Goal: Task Accomplishment & Management: Use online tool/utility

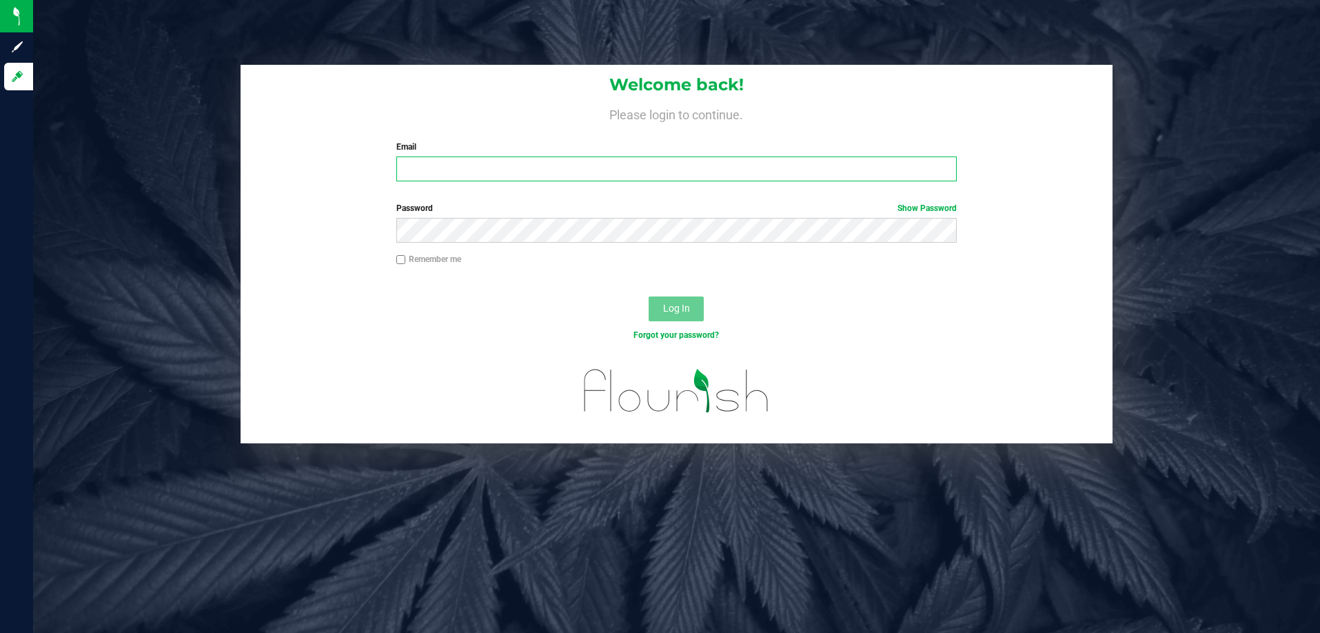
click at [496, 172] on input "Email" at bounding box center [676, 168] width 560 height 25
type input "[EMAIL_ADDRESS][DOMAIN_NAME]"
click at [649, 296] on button "Log In" at bounding box center [676, 308] width 55 height 25
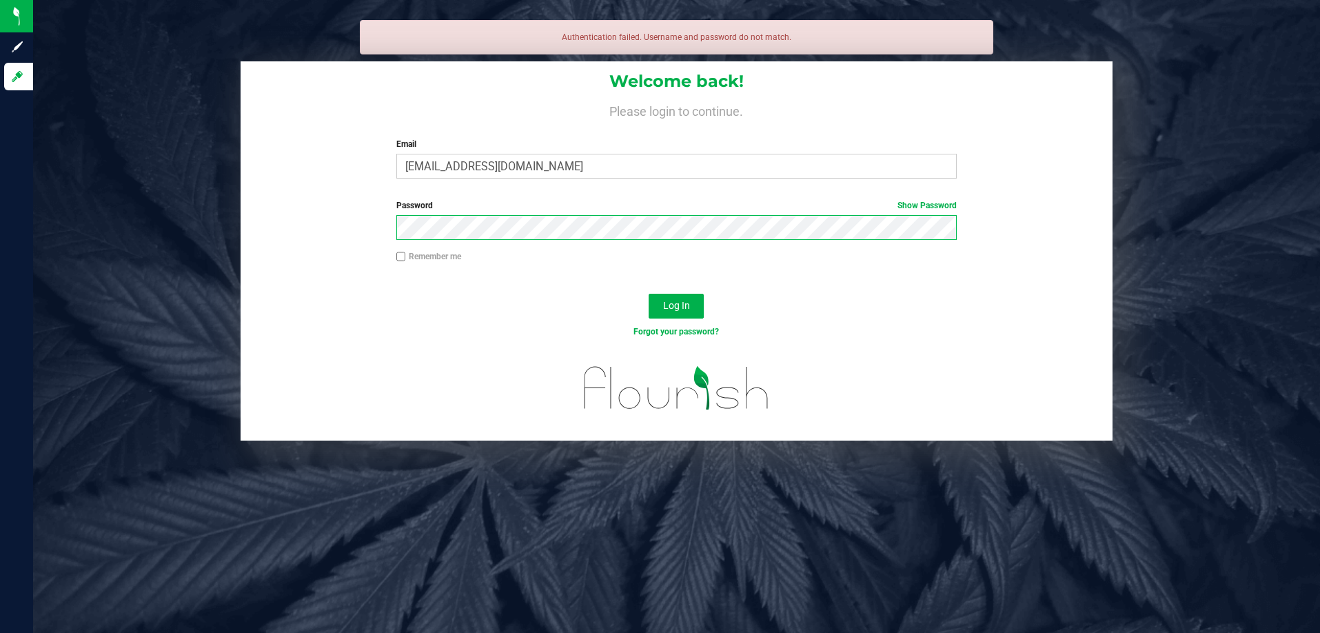
click at [649, 294] on button "Log In" at bounding box center [676, 306] width 55 height 25
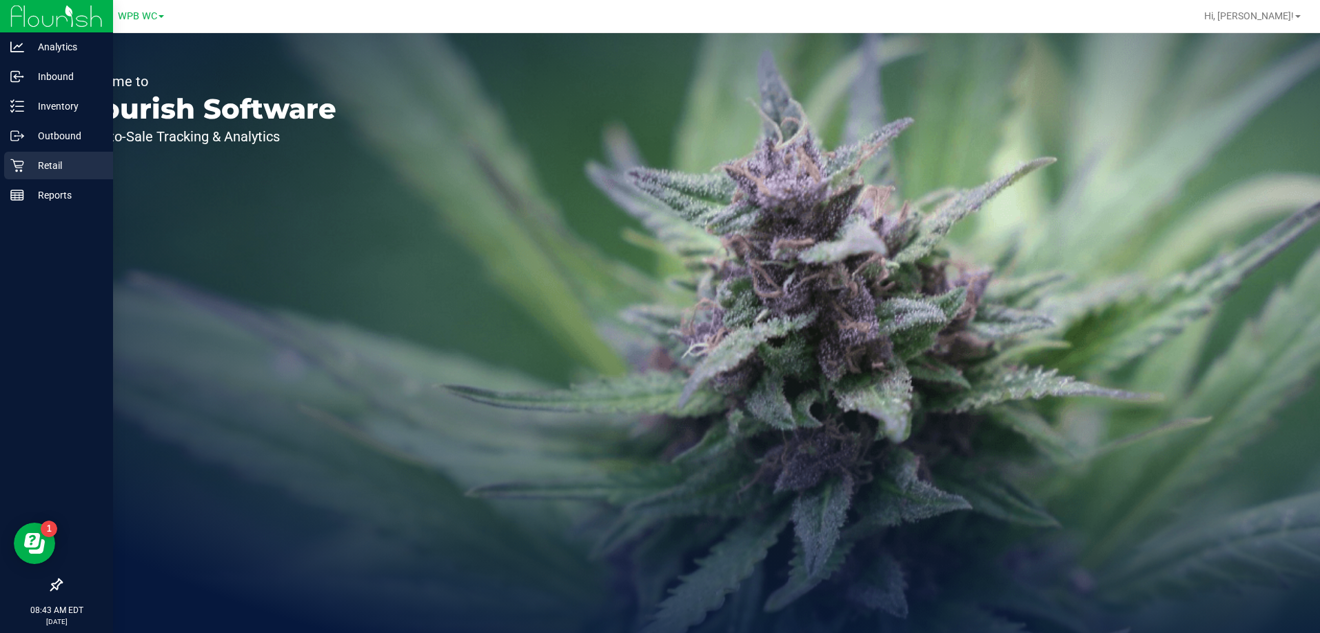
click at [34, 164] on p "Retail" at bounding box center [65, 165] width 83 height 17
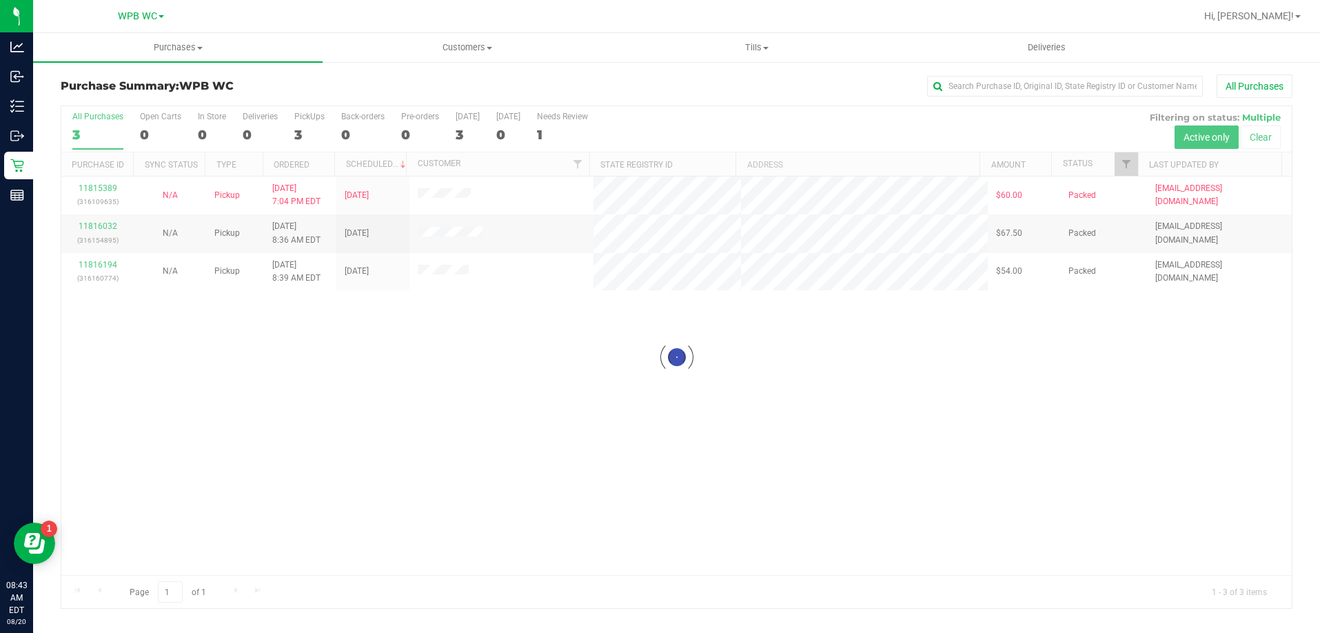
click at [495, 389] on div at bounding box center [676, 357] width 1230 height 502
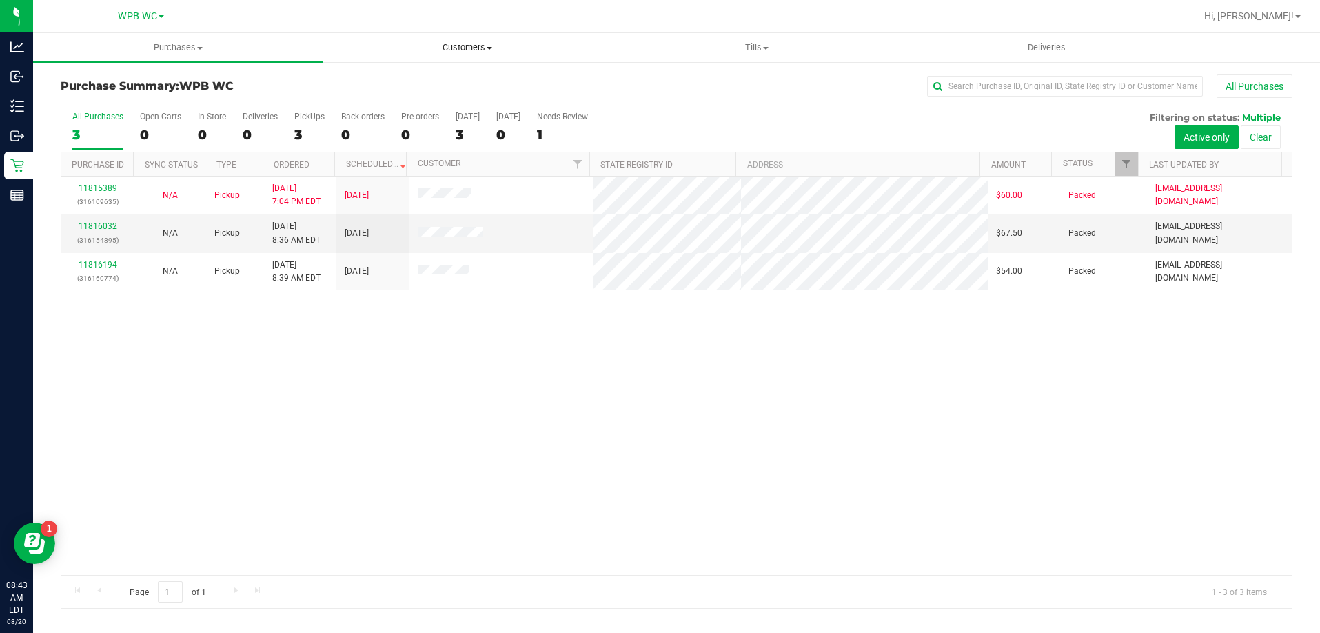
click at [490, 52] on span "Customers" at bounding box center [467, 47] width 288 height 12
click at [750, 45] on span "Tills" at bounding box center [757, 47] width 288 height 12
click at [730, 87] on li "Manage tills" at bounding box center [757, 83] width 290 height 17
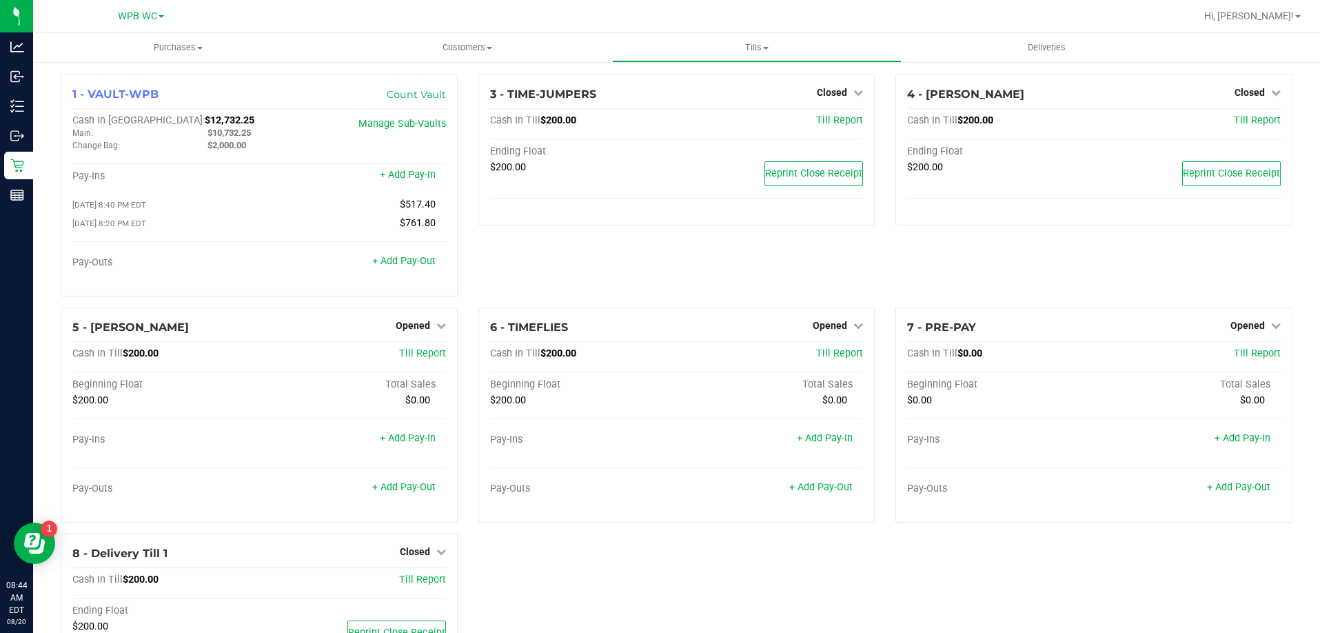
click at [959, 278] on div "4 - [PERSON_NAME] Closed Open Till Cash In Till $200.00 Till Report Ending Floa…" at bounding box center [1094, 190] width 418 height 233
